Goal: Transaction & Acquisition: Purchase product/service

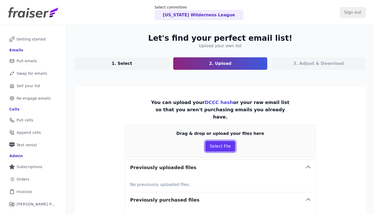
click at [226, 144] on button "Select File" at bounding box center [220, 146] width 30 height 11
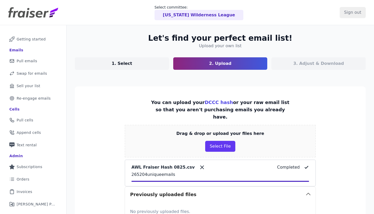
scroll to position [91, 0]
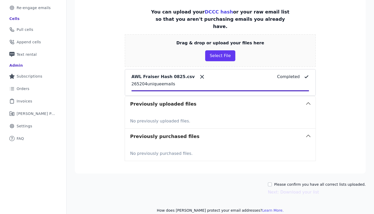
drag, startPoint x: 290, startPoint y: 176, endPoint x: 292, endPoint y: 180, distance: 4.1
click at [290, 182] on label "Please confirm you have all correct lists uploaded." at bounding box center [320, 184] width 92 height 5
click at [272, 183] on input "Please confirm you have all correct lists uploaded." at bounding box center [270, 185] width 4 height 4
checkbox input "true"
click at [292, 189] on button "Next: Download your list" at bounding box center [293, 192] width 51 height 6
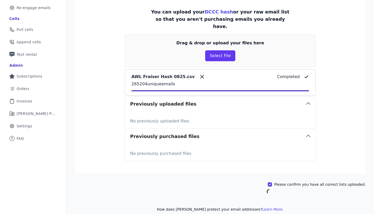
scroll to position [90, 0]
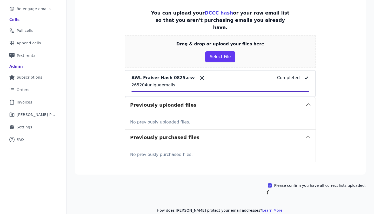
scroll to position [25, 0]
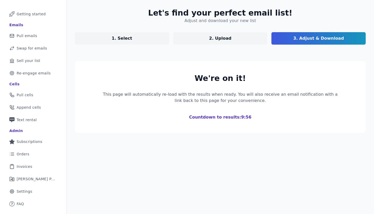
click at [131, 38] on link "1. Select" at bounding box center [122, 38] width 94 height 12
select select "Exclude"
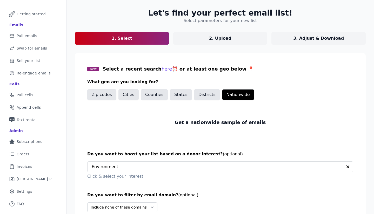
scroll to position [78, 0]
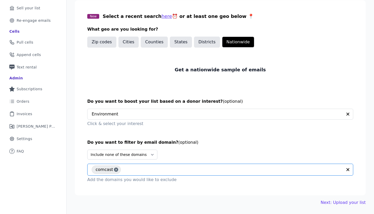
click at [146, 169] on input "text" at bounding box center [232, 170] width 219 height 6
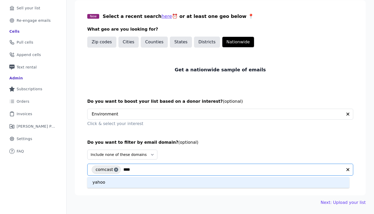
type input "*****"
click at [190, 181] on div "yahoo" at bounding box center [218, 182] width 262 height 11
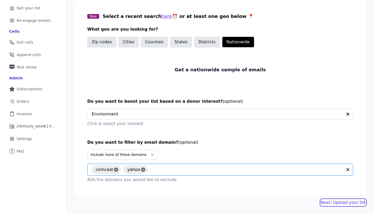
click at [333, 205] on link "Next: Upload your list" at bounding box center [343, 203] width 45 height 6
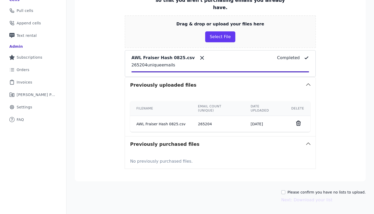
scroll to position [113, 0]
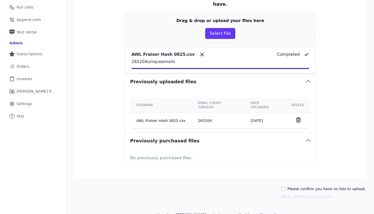
click at [322, 187] on label "Please confirm you have no lists to upload." at bounding box center [327, 189] width 78 height 5
click at [286, 187] on input "Please confirm you have no lists to upload." at bounding box center [283, 189] width 4 height 4
checkbox input "true"
click at [321, 194] on button "Next: Download your list" at bounding box center [306, 197] width 51 height 6
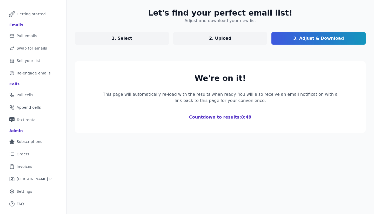
scroll to position [85, 0]
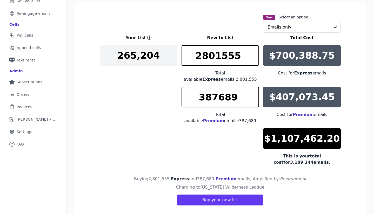
click at [332, 56] on div "$700,388.75" at bounding box center [302, 55] width 78 height 21
click at [326, 57] on p "$700,388.75" at bounding box center [302, 55] width 66 height 10
click at [302, 57] on p "$700,388.75" at bounding box center [302, 55] width 66 height 10
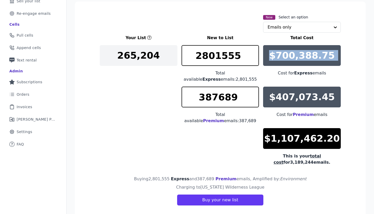
click at [308, 57] on p "$700,388.75" at bounding box center [302, 55] width 66 height 10
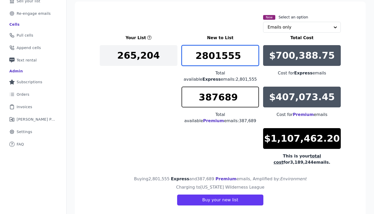
click at [234, 59] on input "2801555" at bounding box center [221, 55] width 78 height 21
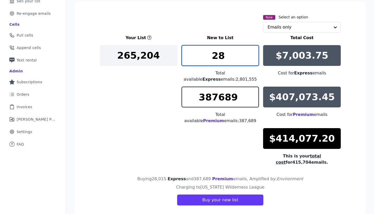
type input "2"
type input "4200"
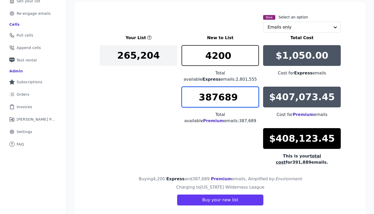
click at [233, 88] on input "387689" at bounding box center [221, 97] width 78 height 21
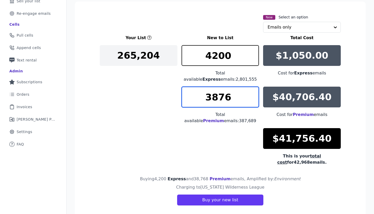
scroll to position [79, 0]
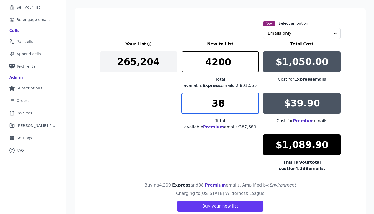
type input "3"
type input "4"
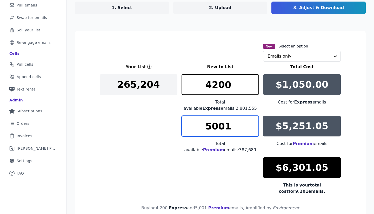
scroll to position [53, 0]
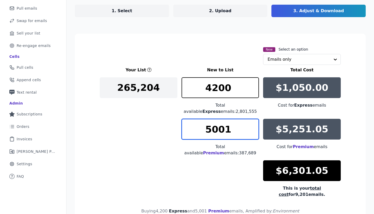
type input "5001"
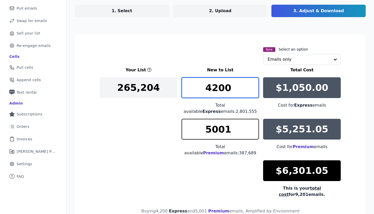
click at [234, 83] on input "4200" at bounding box center [221, 87] width 78 height 21
type input "4"
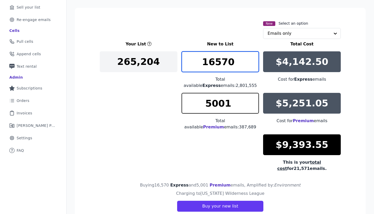
scroll to position [85, 0]
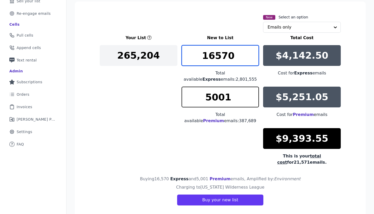
type input "16570"
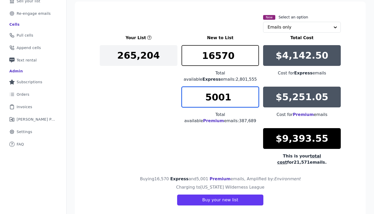
click at [228, 94] on input "5001" at bounding box center [221, 97] width 78 height 21
type input "5000"
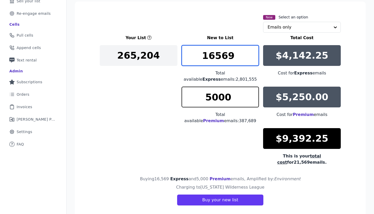
click at [250, 59] on input "16569" at bounding box center [221, 55] width 78 height 21
type input "16568"
click at [252, 59] on input "16568" at bounding box center [221, 55] width 78 height 21
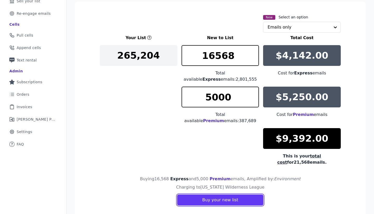
click at [226, 195] on button "Buy your new list" at bounding box center [220, 200] width 86 height 11
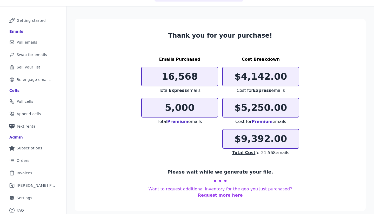
scroll to position [25, 0]
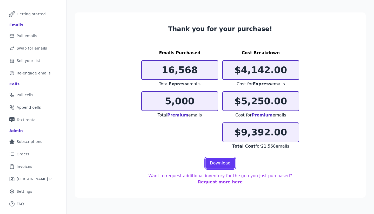
click at [224, 165] on link "Download" at bounding box center [221, 163] width 30 height 11
click at [105, 54] on section "Thank you for your purchase! Emails Purchased 16,568 Total Express emails 5,000…" at bounding box center [220, 105] width 291 height 186
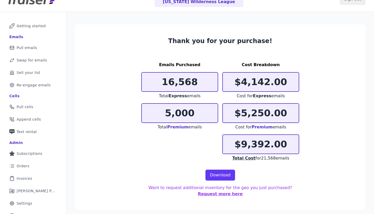
scroll to position [0, 0]
